Goal: Task Accomplishment & Management: Manage account settings

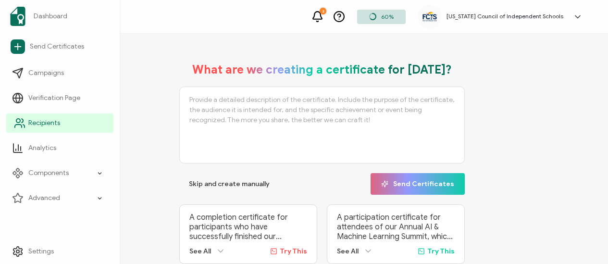
click at [45, 123] on span "Recipients" at bounding box center [44, 123] width 32 height 10
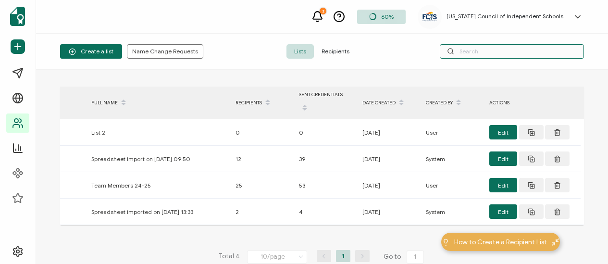
click at [478, 54] on input "text" at bounding box center [512, 51] width 144 height 14
paste input "[EMAIL_ADDRESS][DOMAIN_NAME]"
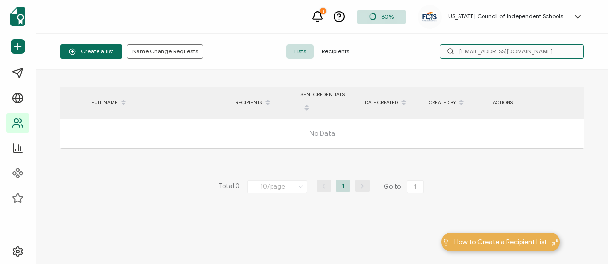
drag, startPoint x: 505, startPoint y: 51, endPoint x: 572, endPoint y: 51, distance: 66.8
click at [572, 51] on input "[EMAIL_ADDRESS][DOMAIN_NAME]" at bounding box center [512, 51] width 144 height 14
click at [464, 53] on input "SHollingsworth" at bounding box center [512, 51] width 144 height 14
type input "[PERSON_NAME]"
click at [351, 54] on span "Recipients" at bounding box center [335, 51] width 43 height 14
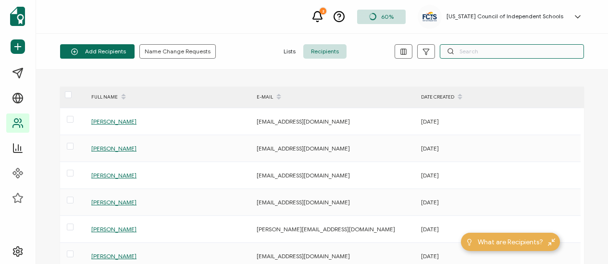
click at [499, 50] on input "text" at bounding box center [512, 51] width 144 height 14
paste input "[EMAIL_ADDRESS][DOMAIN_NAME]"
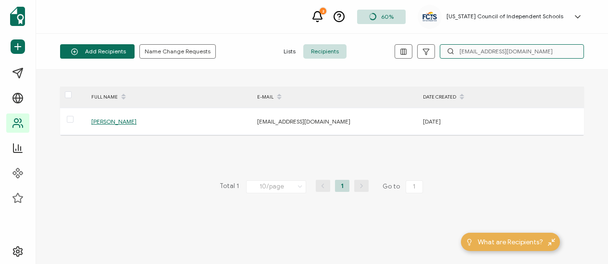
type input "[EMAIL_ADDRESS][DOMAIN_NAME]"
